Goal: Task Accomplishment & Management: Complete application form

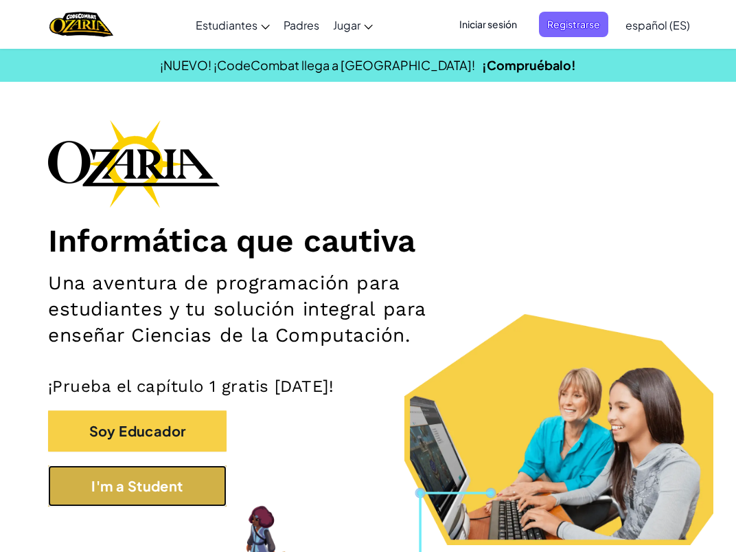
click at [78, 479] on button "I'm a Student" at bounding box center [137, 485] width 179 height 41
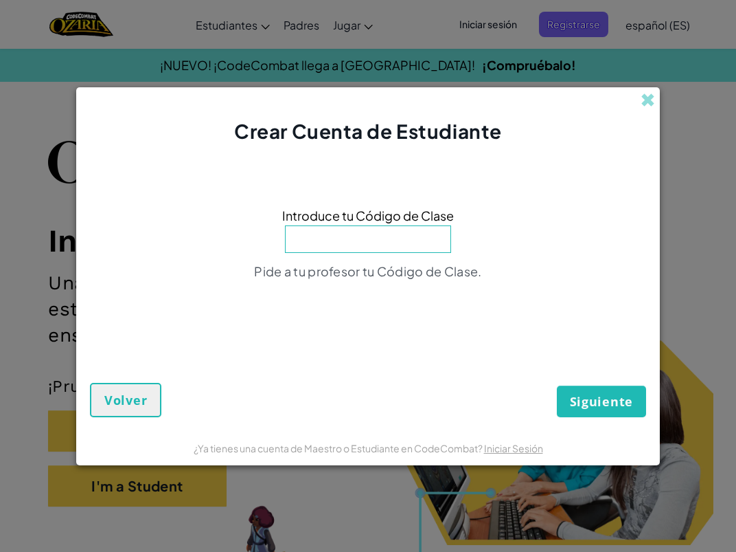
click at [174, 477] on div "Crear Cuenta de Estudiante Introduce tu Código de Clase Pide a tu profesor tu C…" at bounding box center [368, 276] width 736 height 552
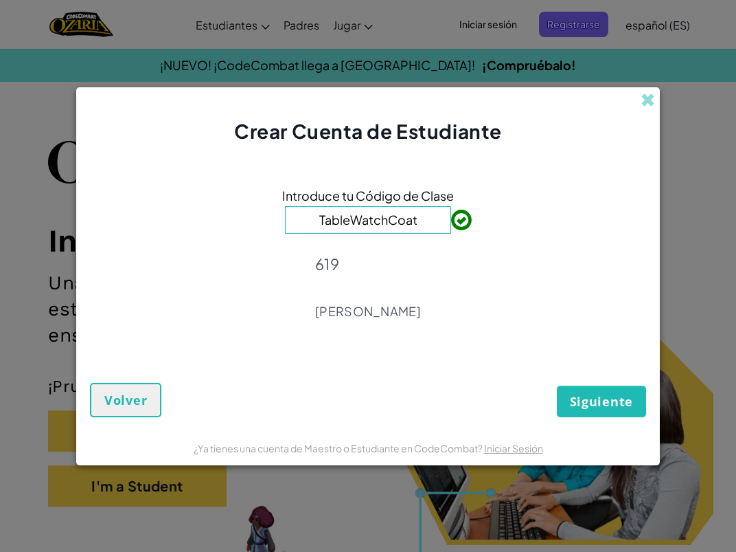
type input "TableWatchCoat"
click at [607, 398] on span "Siguiente" at bounding box center [601, 401] width 63 height 16
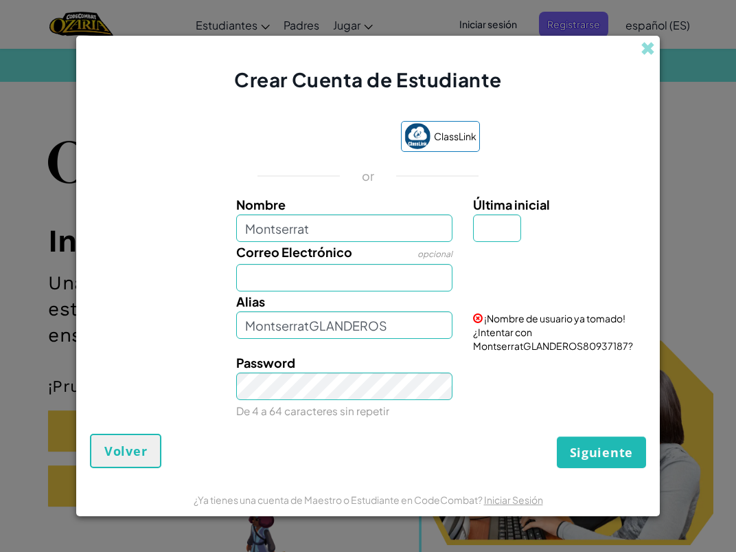
type input "Montserrat"
click at [336, 275] on input "Correo Electrónico" at bounding box center [344, 277] width 217 height 27
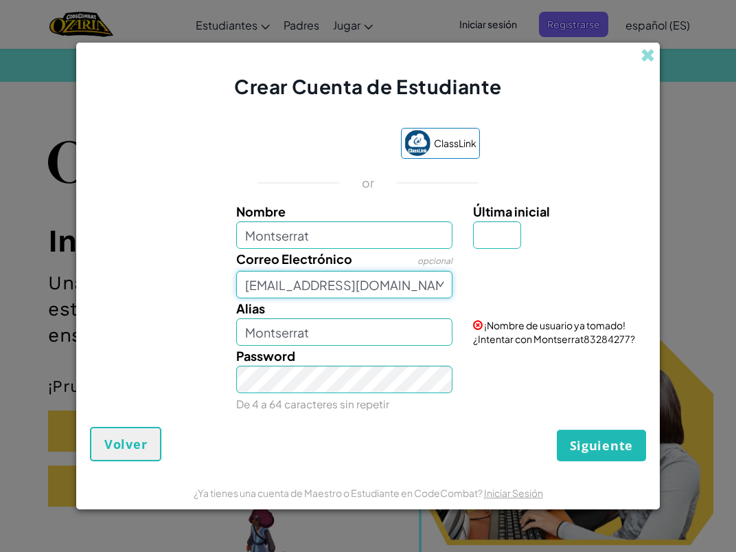
type input "[EMAIL_ADDRESS][DOMAIN_NAME]"
click at [585, 440] on span "Siguiente" at bounding box center [601, 445] width 63 height 16
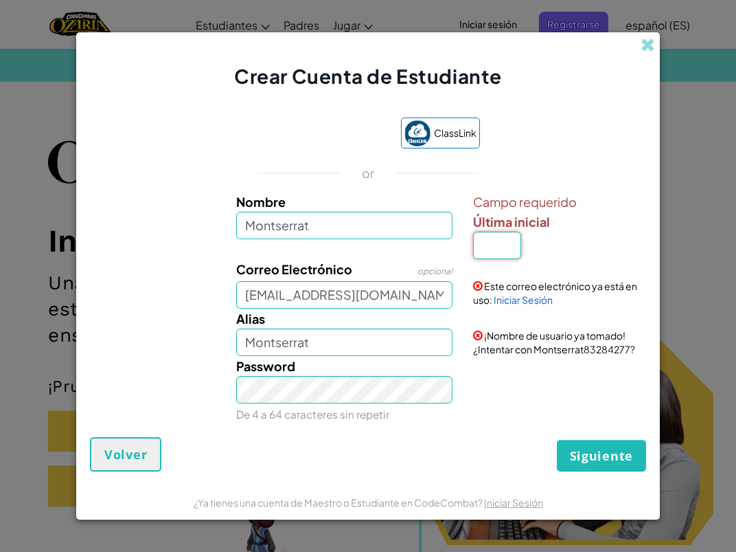
click at [495, 256] on input "Última inicial" at bounding box center [497, 245] width 48 height 27
type input "G"
click at [539, 369] on div "Password De 4 a 64 caracteres sin repetir" at bounding box center [368, 390] width 570 height 68
click at [392, 343] on input "MontserratG" at bounding box center [344, 341] width 217 height 27
type input "MontserratGLANDEROS"
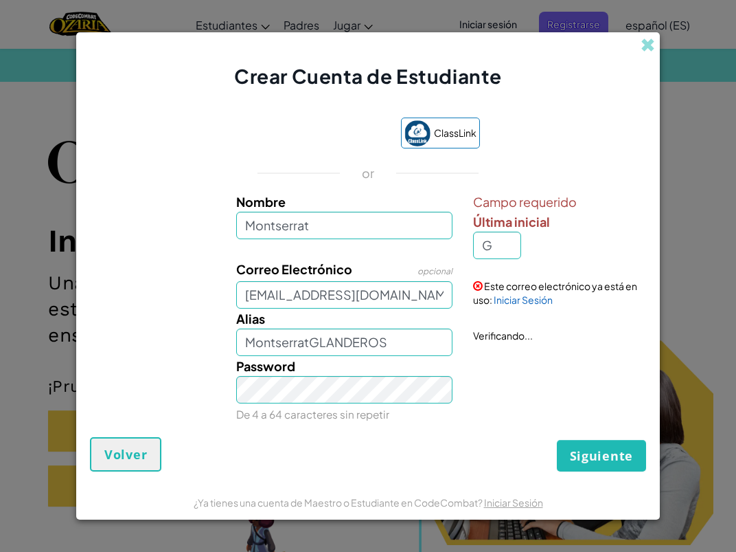
click at [535, 363] on div "Password De 4 a 64 caracteres sin repetir" at bounding box center [368, 390] width 570 height 68
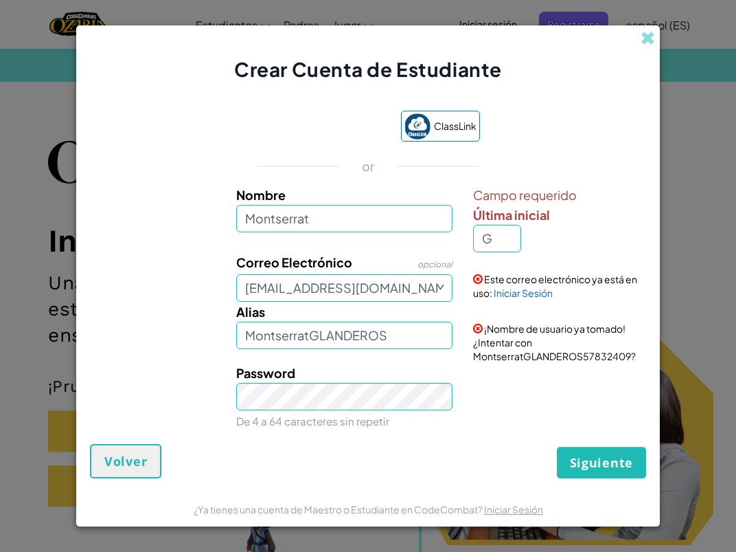
click at [535, 363] on div "Password De 4 a 64 caracteres sin repetir" at bounding box center [368, 397] width 570 height 68
click at [375, 333] on input "MontserratGLANDEROS" at bounding box center [344, 335] width 217 height 27
click at [389, 267] on div "Correo Electrónico opcional [EMAIL_ADDRESS][DOMAIN_NAME]" at bounding box center [345, 276] width 238 height 49
click at [648, 43] on span at bounding box center [648, 38] width 14 height 14
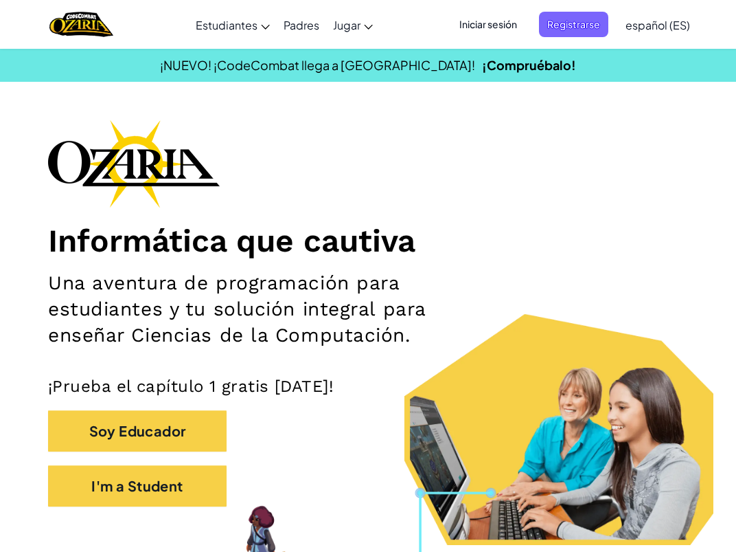
click at [502, 25] on span "Iniciar sesión" at bounding box center [488, 24] width 74 height 25
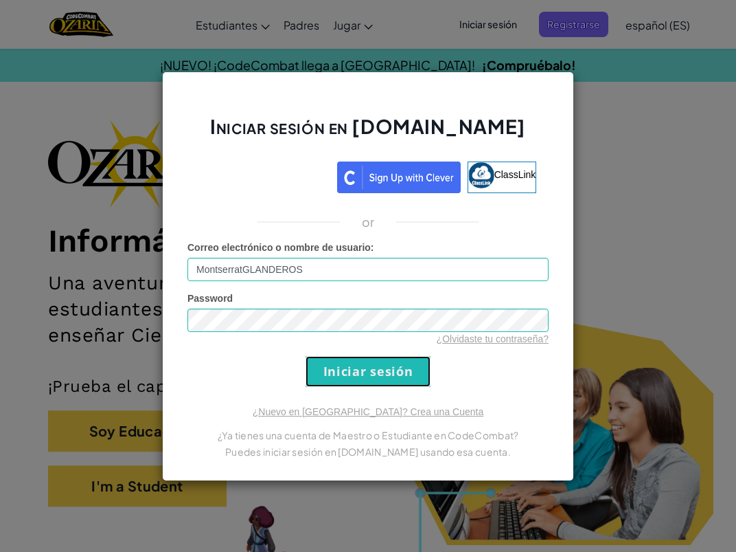
click at [342, 363] on input "Iniciar sesión" at bounding box center [368, 371] width 125 height 31
click at [401, 363] on input "Iniciar sesión" at bounding box center [368, 371] width 125 height 31
